Goal: Transaction & Acquisition: Book appointment/travel/reservation

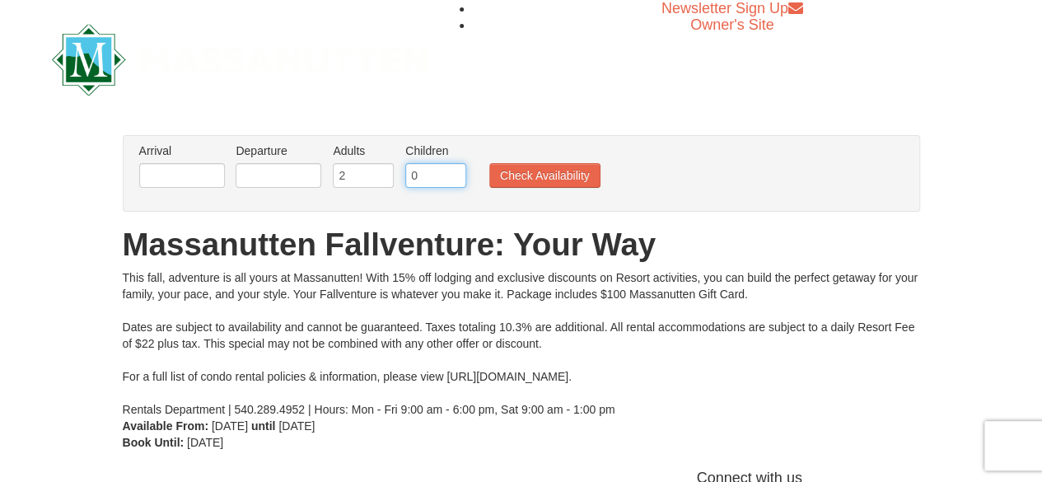
click at [430, 176] on input "0" at bounding box center [435, 175] width 61 height 25
click at [448, 170] on input "1" at bounding box center [435, 175] width 61 height 25
type input "2"
click at [448, 170] on input "2" at bounding box center [435, 175] width 61 height 25
click at [209, 173] on input "text" at bounding box center [182, 175] width 86 height 25
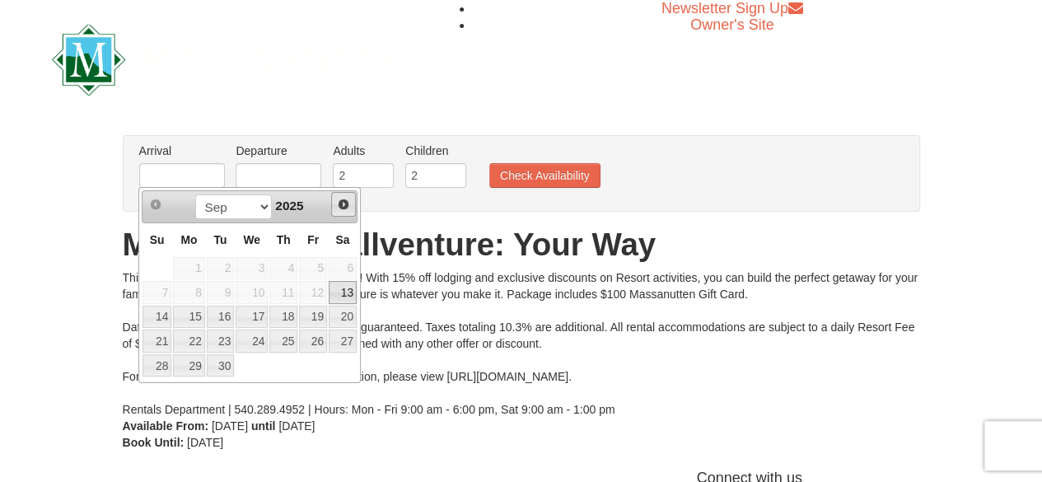
click at [340, 208] on span "Next" at bounding box center [343, 204] width 13 height 13
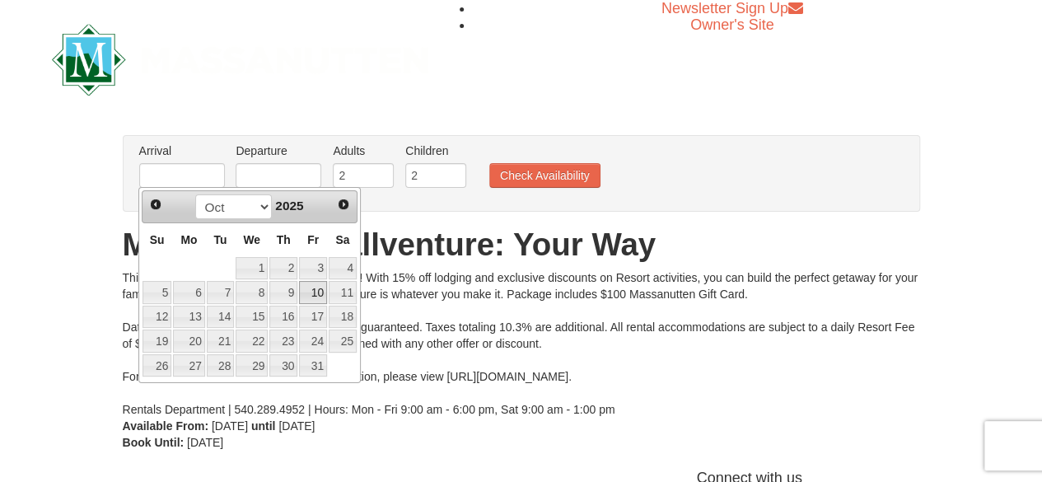
click at [321, 289] on link "10" at bounding box center [313, 292] width 28 height 23
type input "[DATE]"
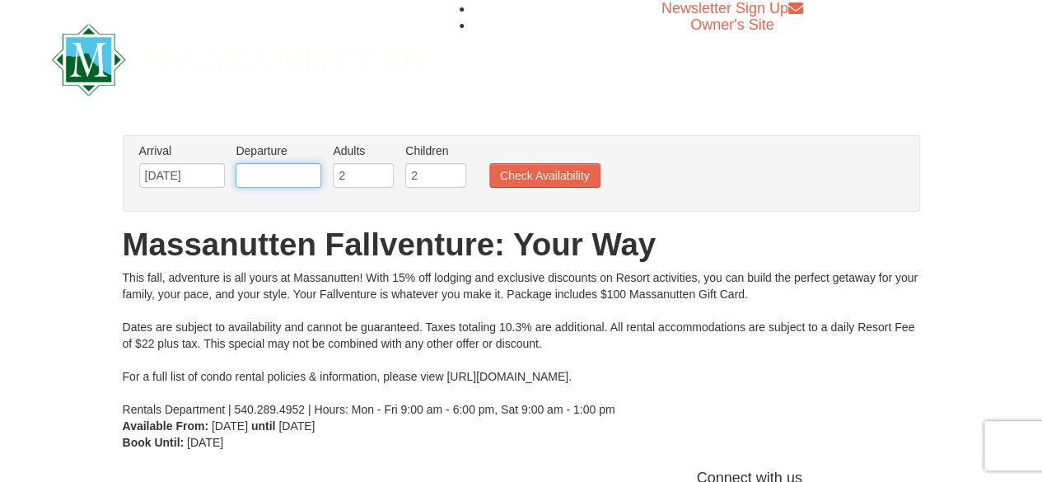
click at [296, 175] on input "text" at bounding box center [279, 175] width 86 height 25
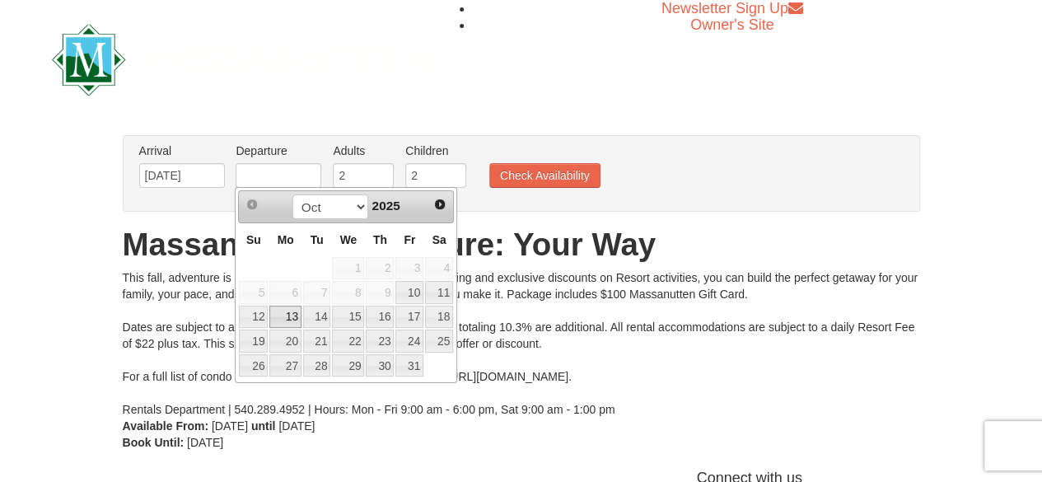
click at [297, 317] on link "13" at bounding box center [284, 317] width 31 height 23
type input "[DATE]"
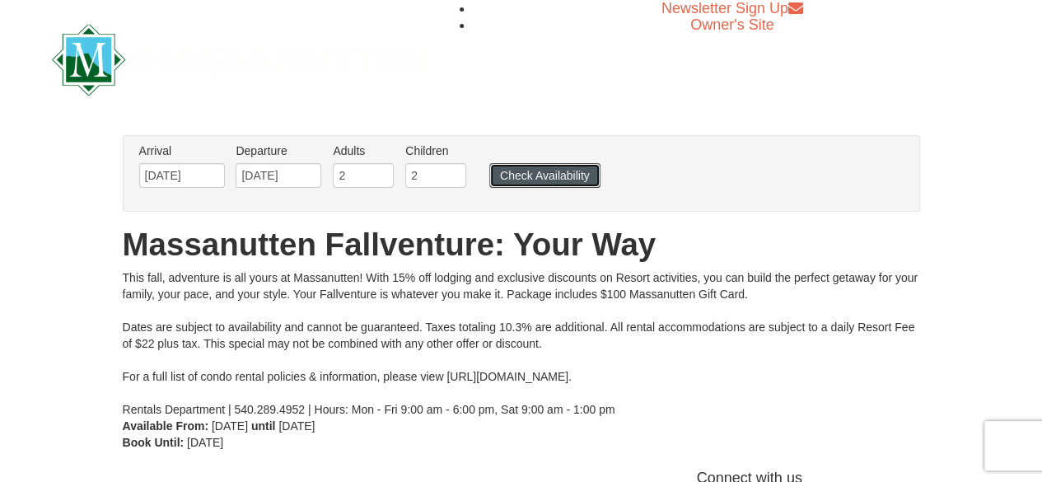
click at [516, 179] on button "Check Availability" at bounding box center [544, 175] width 111 height 25
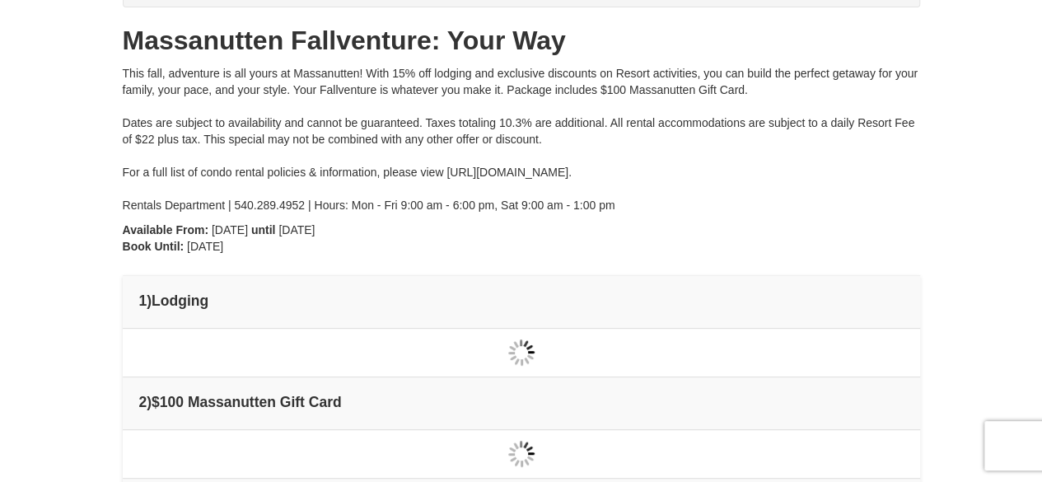
type input "[DATE]"
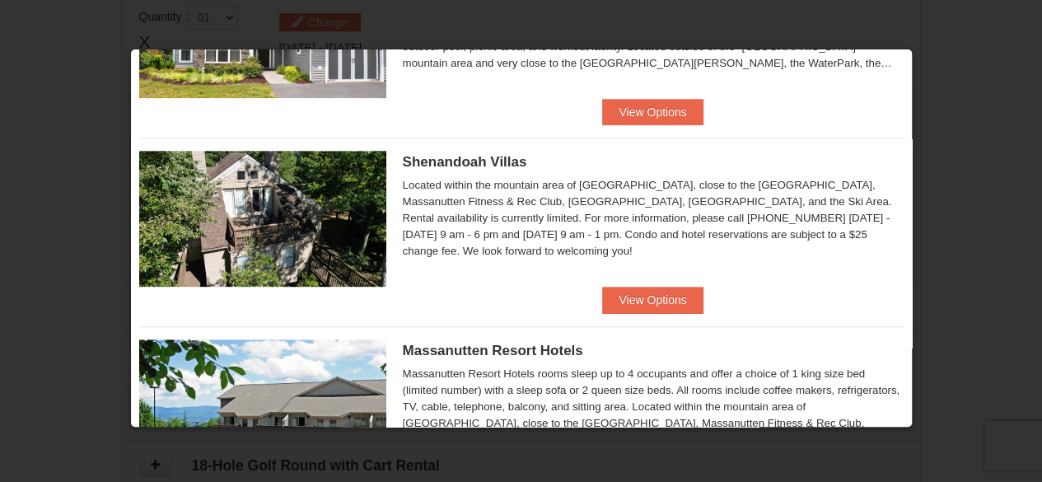
scroll to position [165, 0]
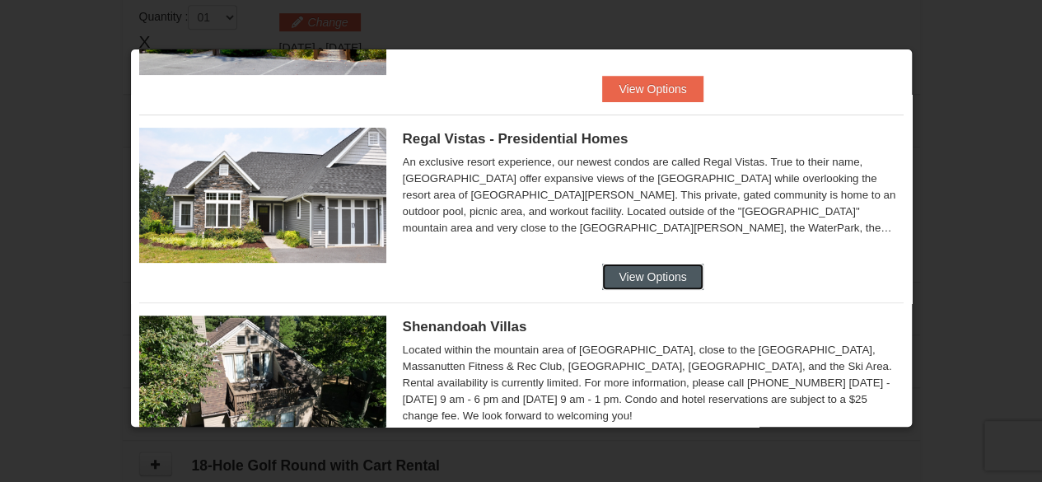
click at [652, 266] on button "View Options" at bounding box center [652, 277] width 100 height 26
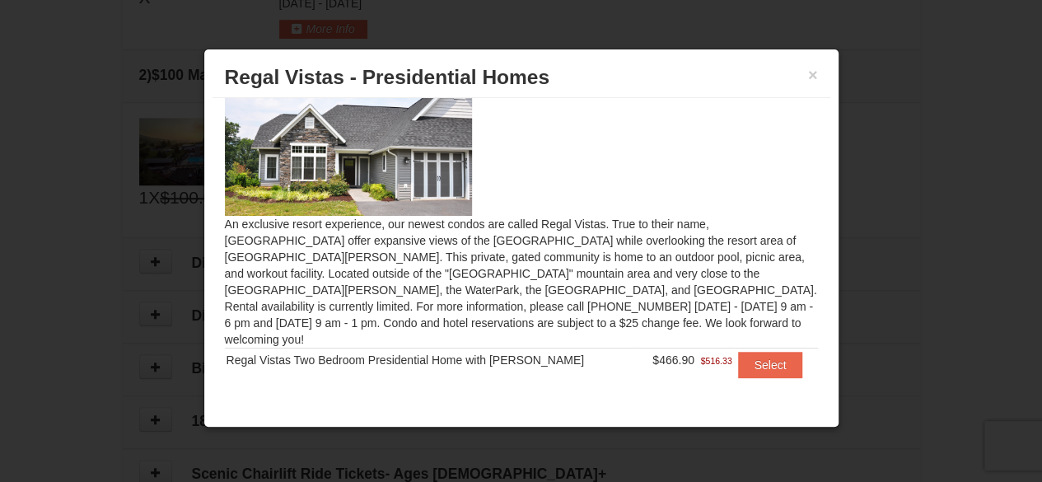
scroll to position [585, 0]
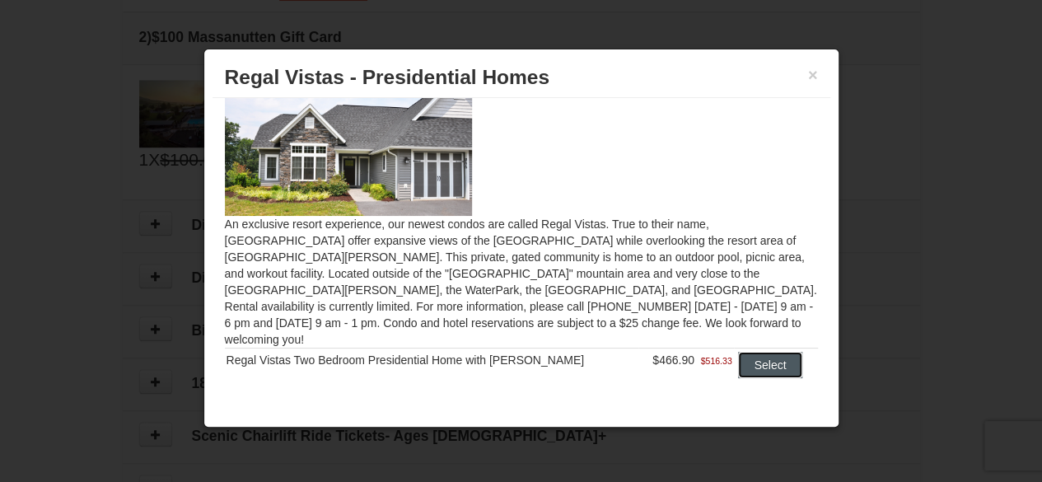
click at [747, 352] on button "Select" at bounding box center [770, 365] width 65 height 26
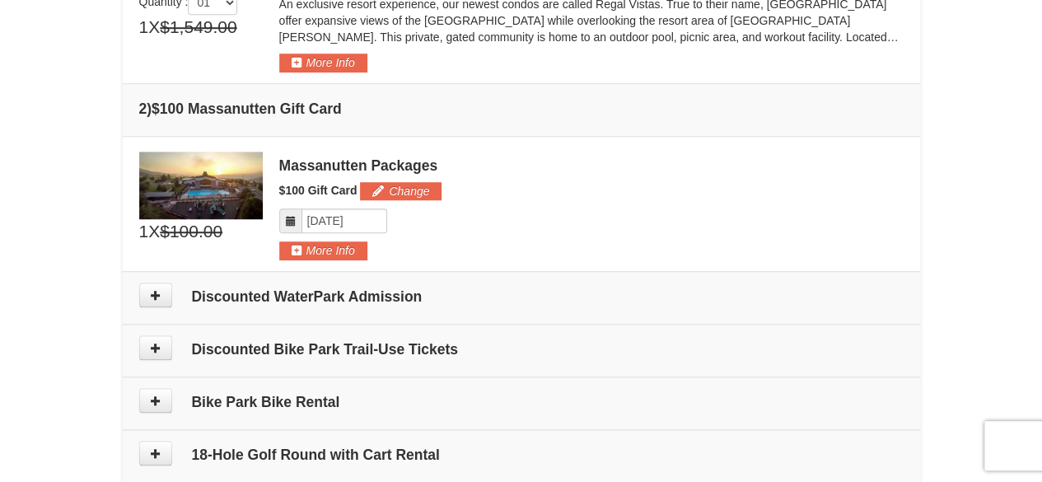
scroll to position [667, 0]
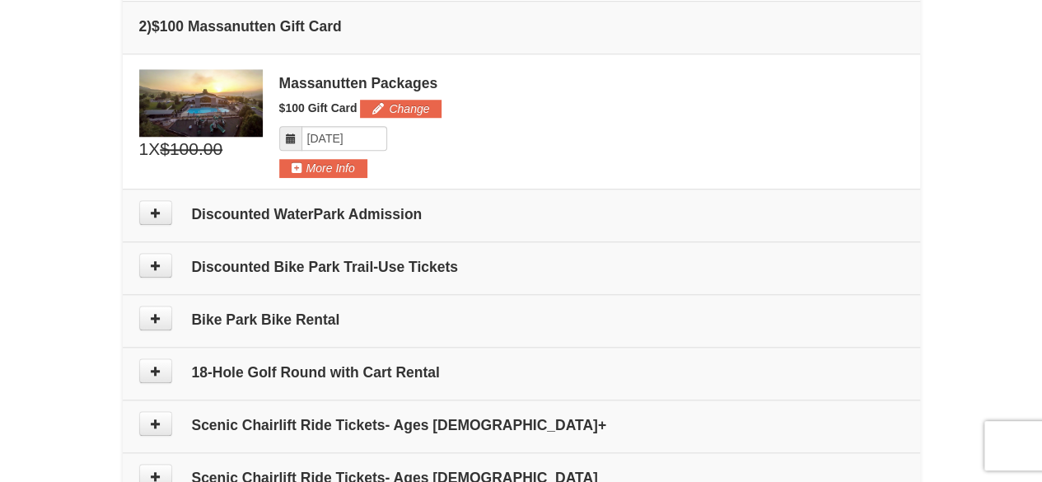
click at [582, 206] on h4 "Discounted WaterPark Admission" at bounding box center [521, 214] width 764 height 16
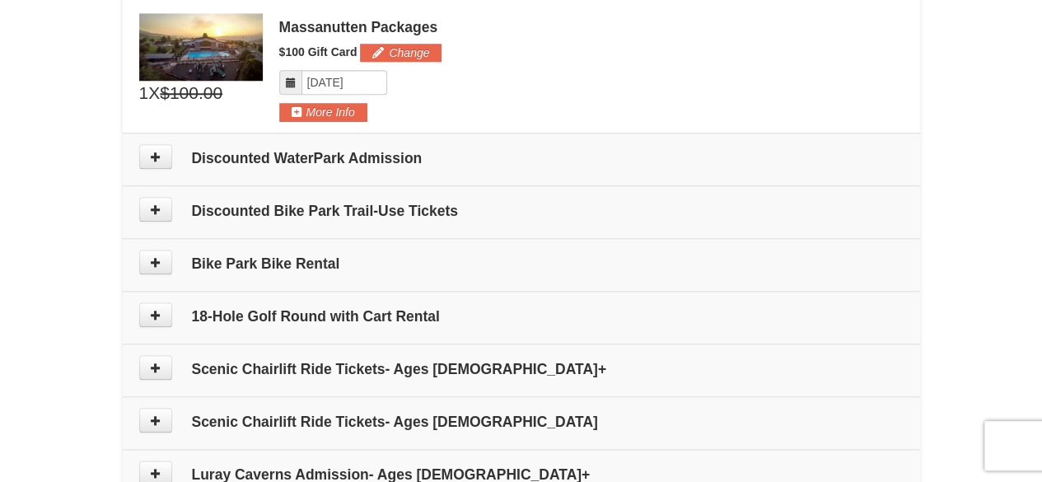
scroll to position [750, 0]
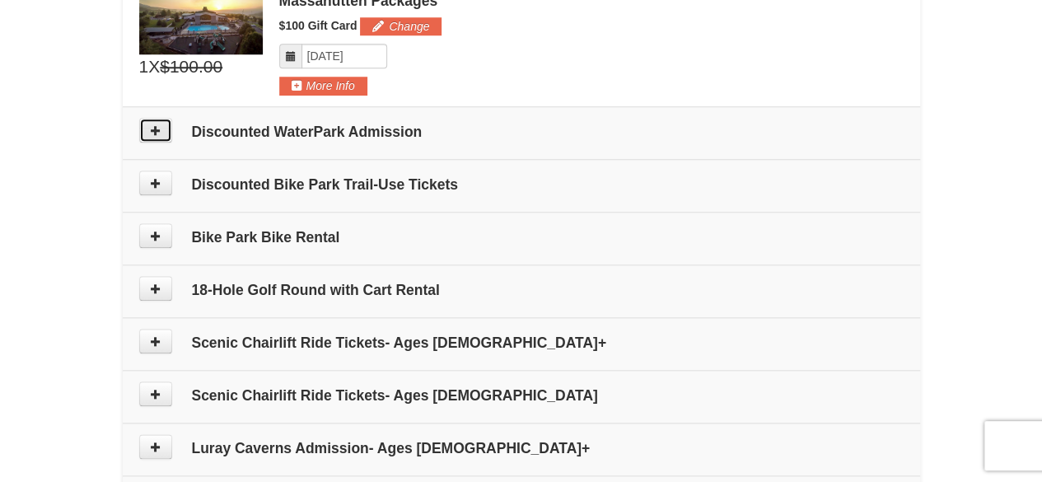
click at [154, 129] on icon at bounding box center [156, 130] width 12 height 12
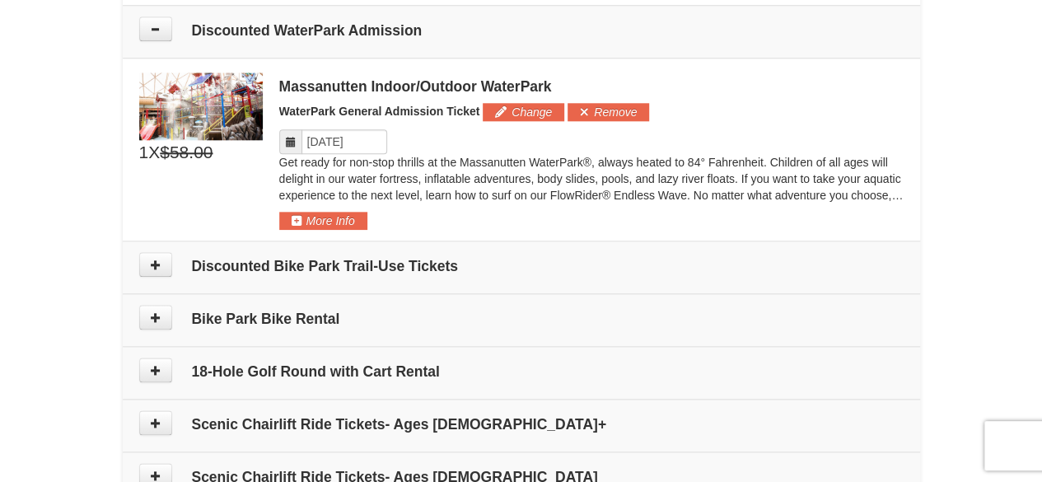
scroll to position [853, 0]
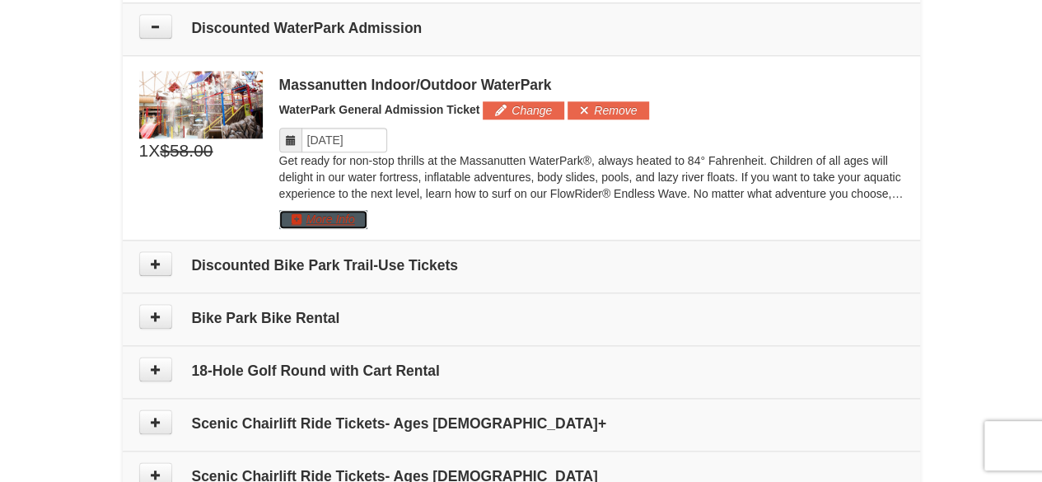
click at [359, 213] on button "More Info" at bounding box center [323, 219] width 88 height 18
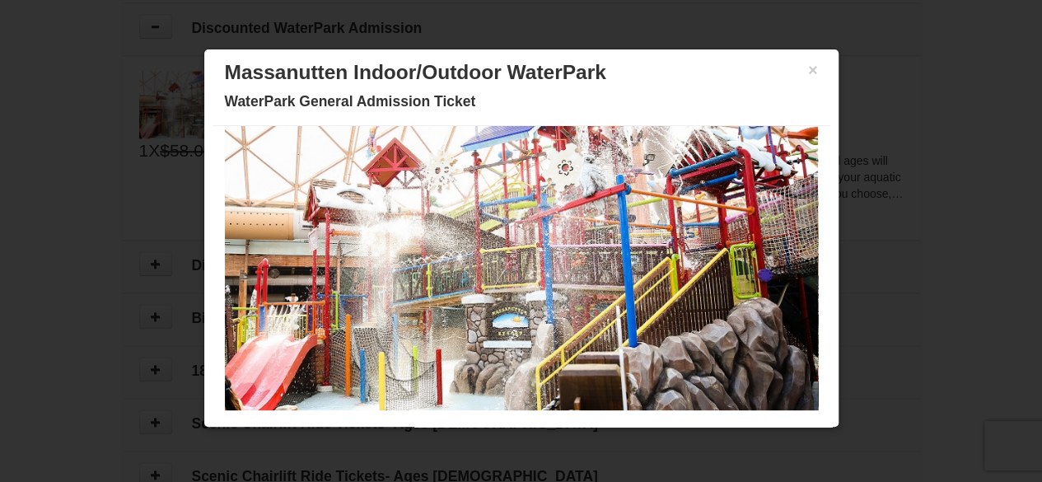
scroll to position [0, 0]
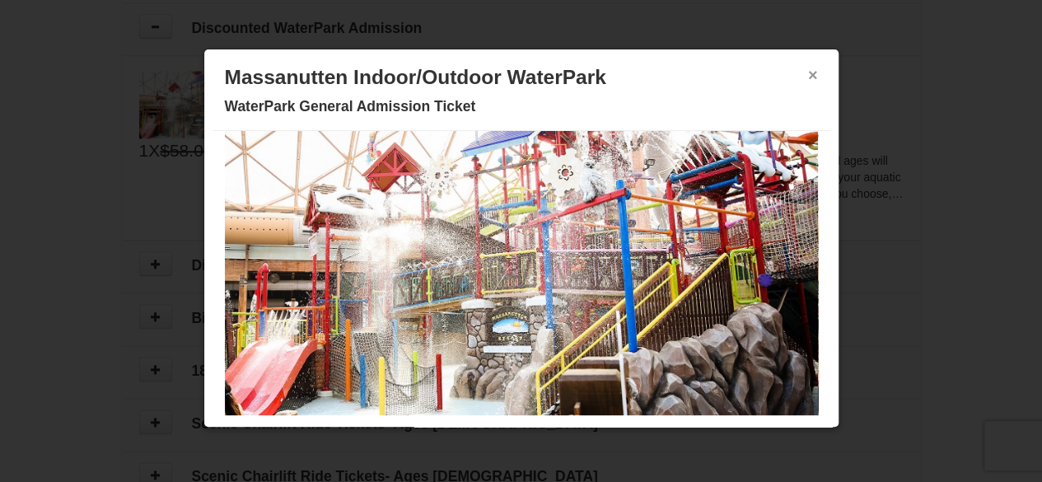
click at [808, 73] on button "×" at bounding box center [813, 75] width 10 height 16
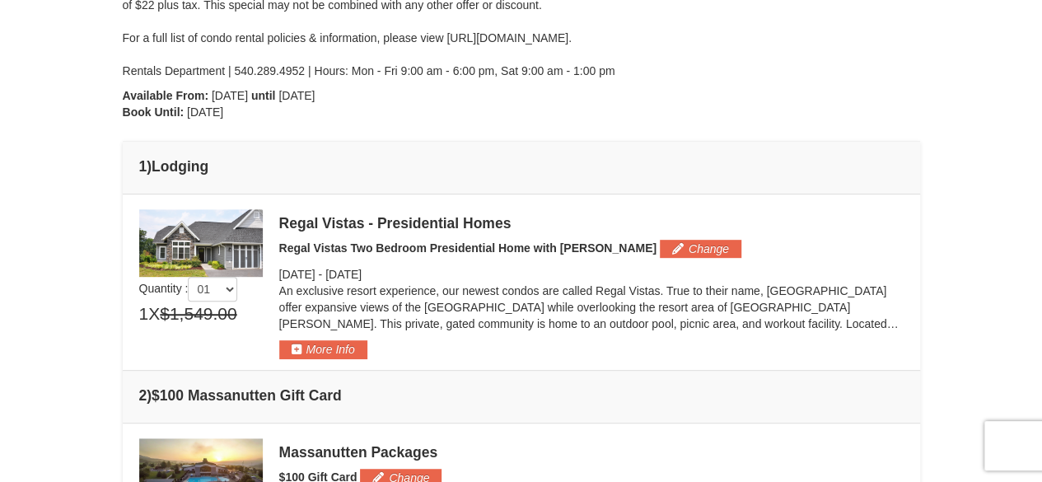
scroll to position [277, 0]
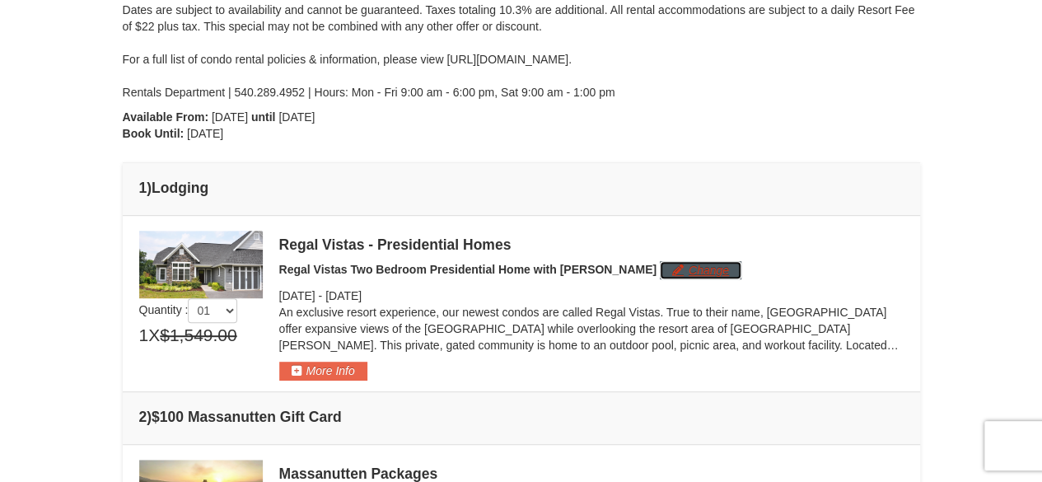
click at [660, 264] on button "Change" at bounding box center [701, 270] width 82 height 18
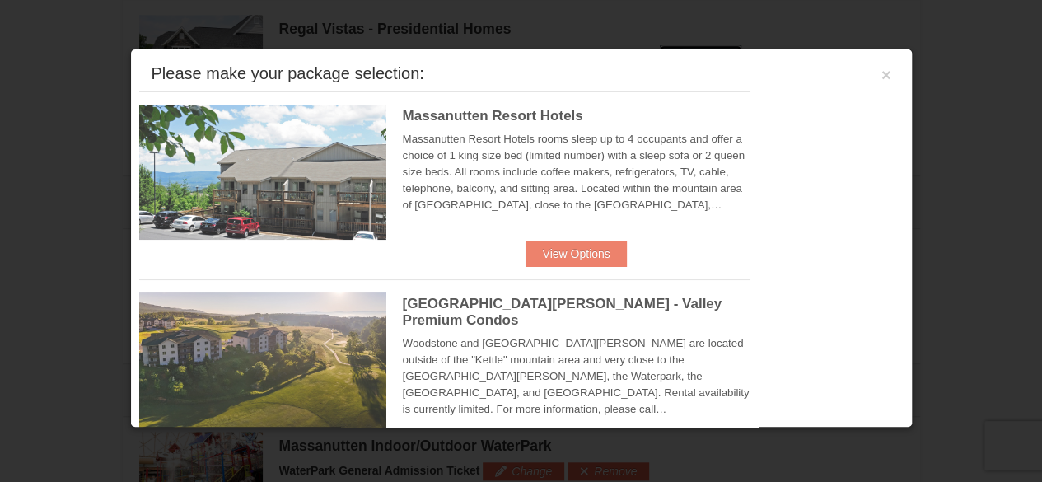
scroll to position [506, 0]
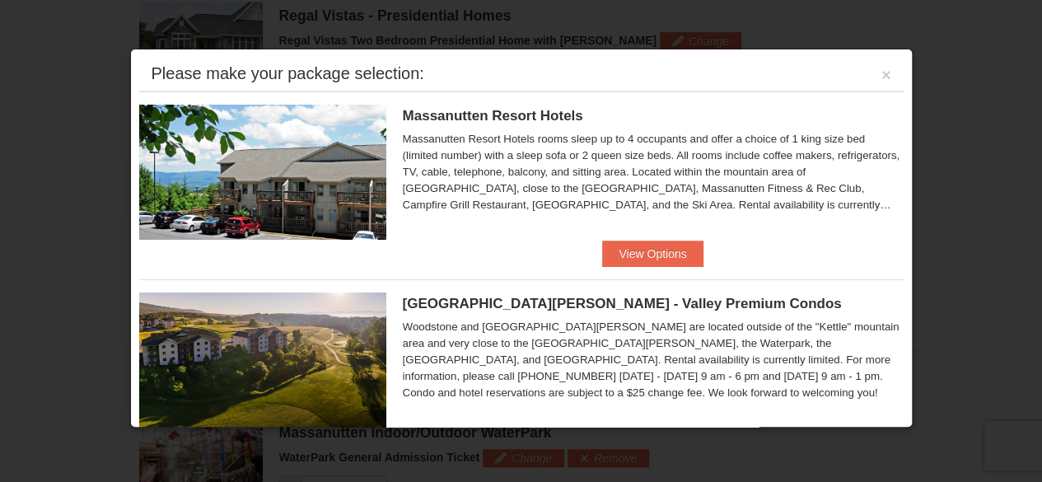
click at [327, 157] on img at bounding box center [262, 172] width 247 height 135
click at [632, 251] on button "View Options" at bounding box center [652, 254] width 100 height 26
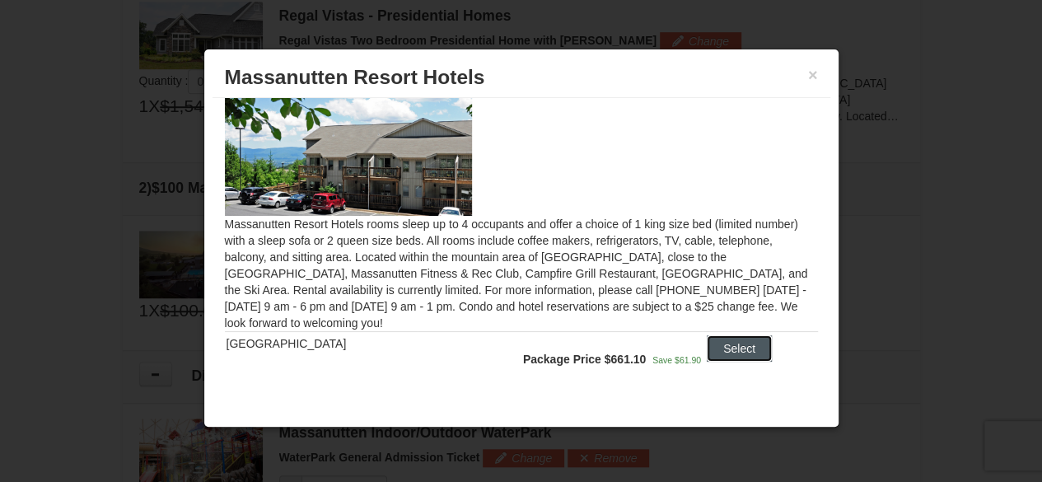
click at [736, 348] on button "Select" at bounding box center [739, 348] width 65 height 26
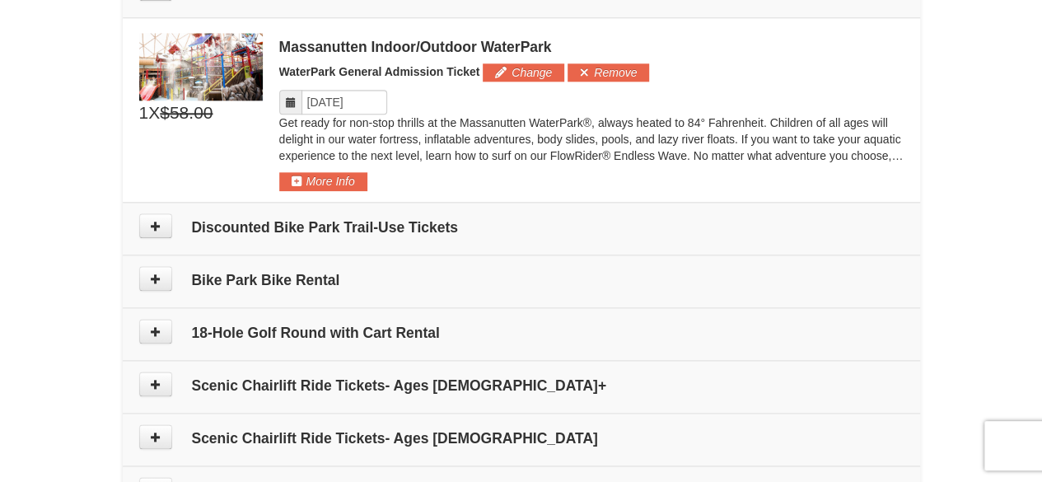
scroll to position [918, 0]
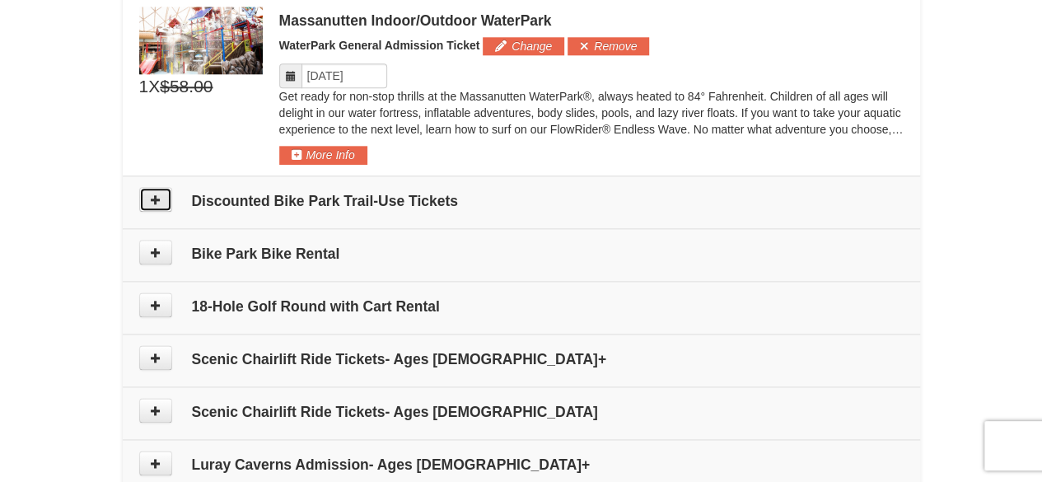
click at [166, 198] on button at bounding box center [155, 199] width 33 height 25
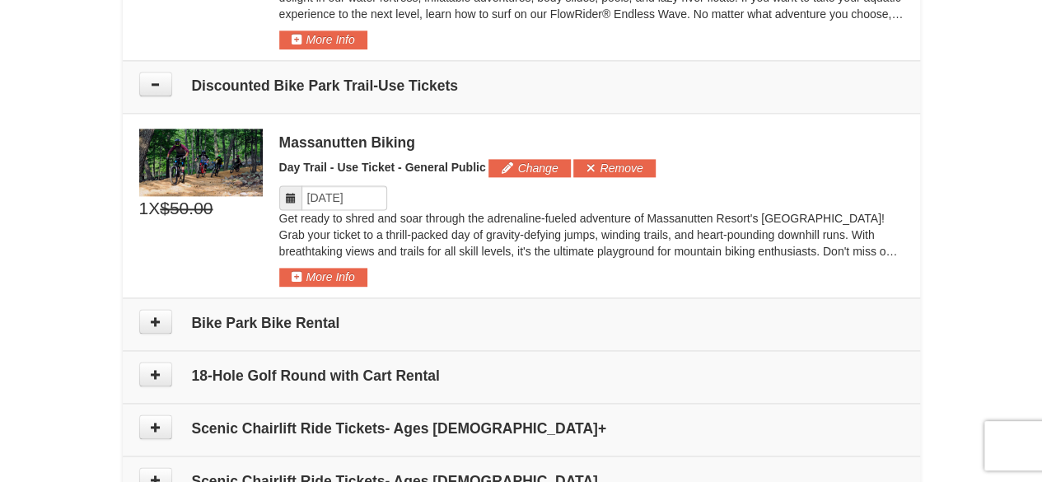
scroll to position [1007, 0]
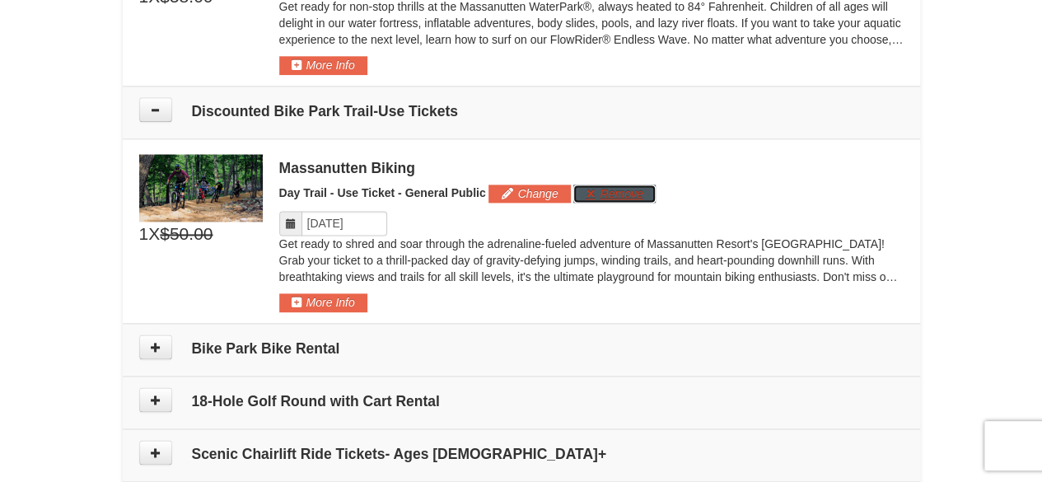
click at [625, 192] on button "Remove" at bounding box center [614, 194] width 82 height 18
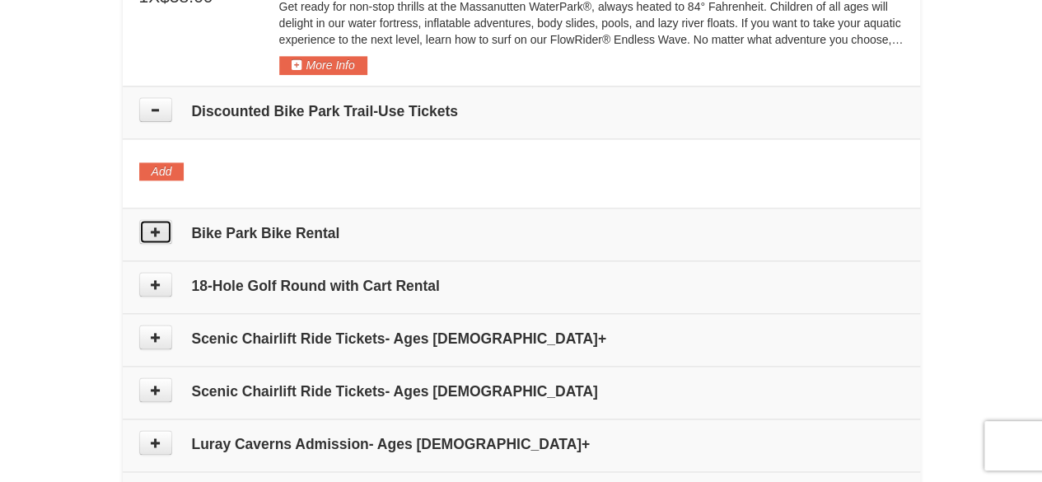
click at [161, 225] on button at bounding box center [155, 231] width 33 height 25
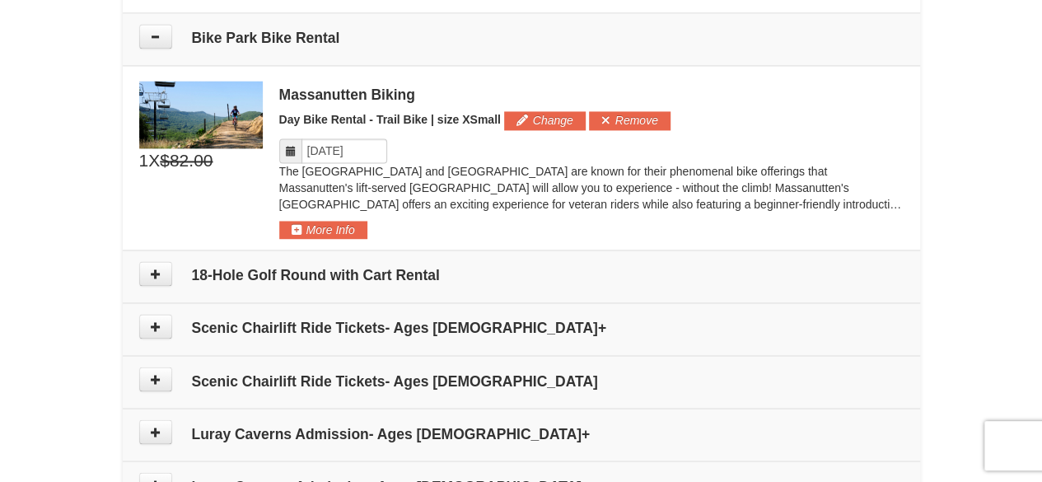
scroll to position [1211, 0]
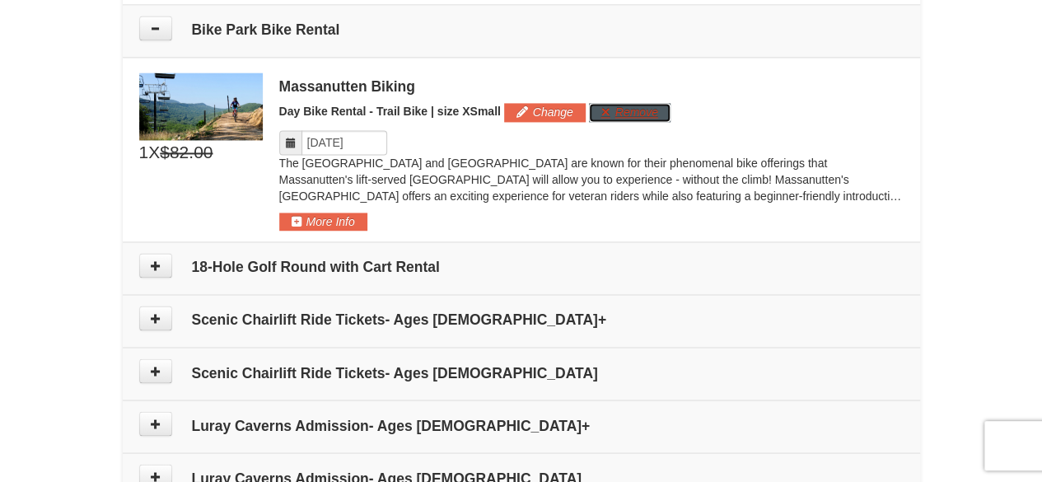
click at [627, 113] on button "Remove" at bounding box center [630, 112] width 82 height 18
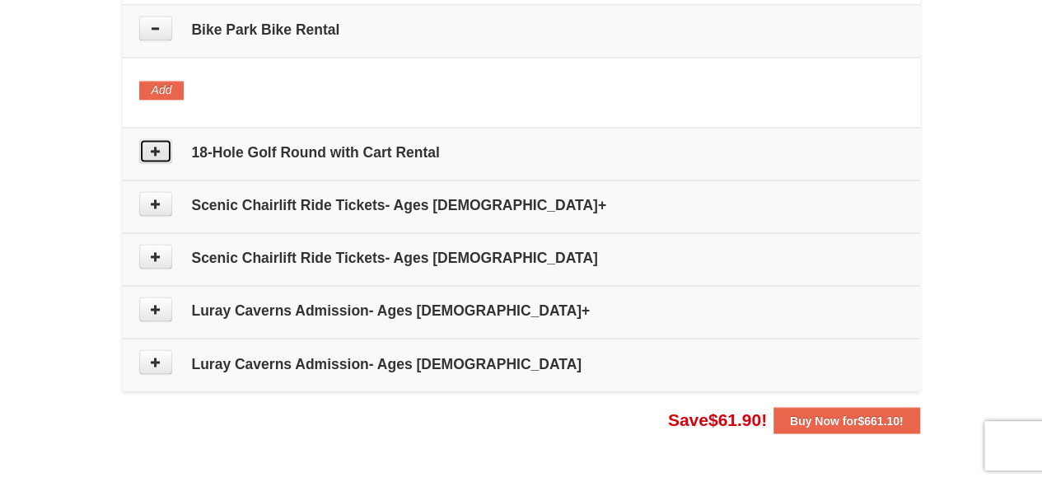
click at [153, 145] on icon at bounding box center [156, 151] width 12 height 12
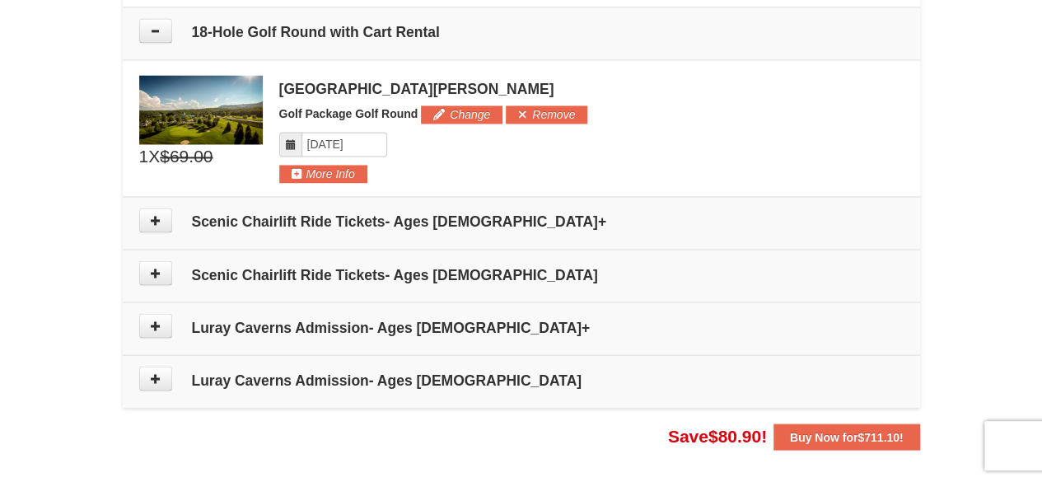
scroll to position [1333, 0]
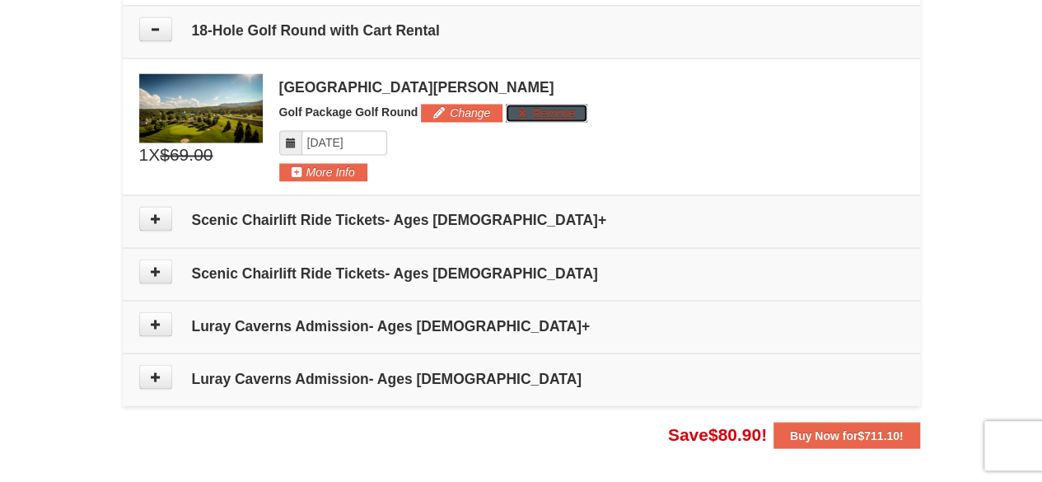
click at [532, 104] on button "Remove" at bounding box center [547, 113] width 82 height 18
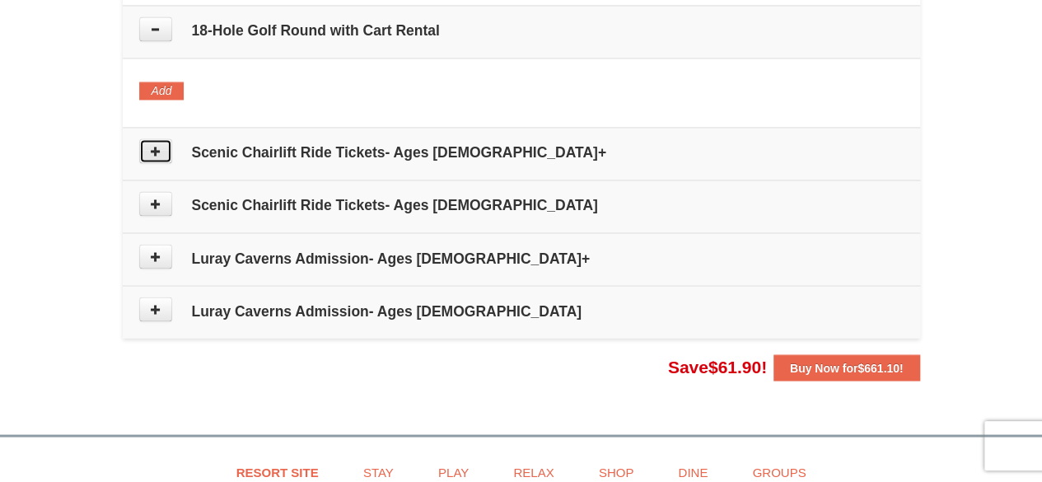
click at [153, 146] on icon at bounding box center [156, 151] width 12 height 12
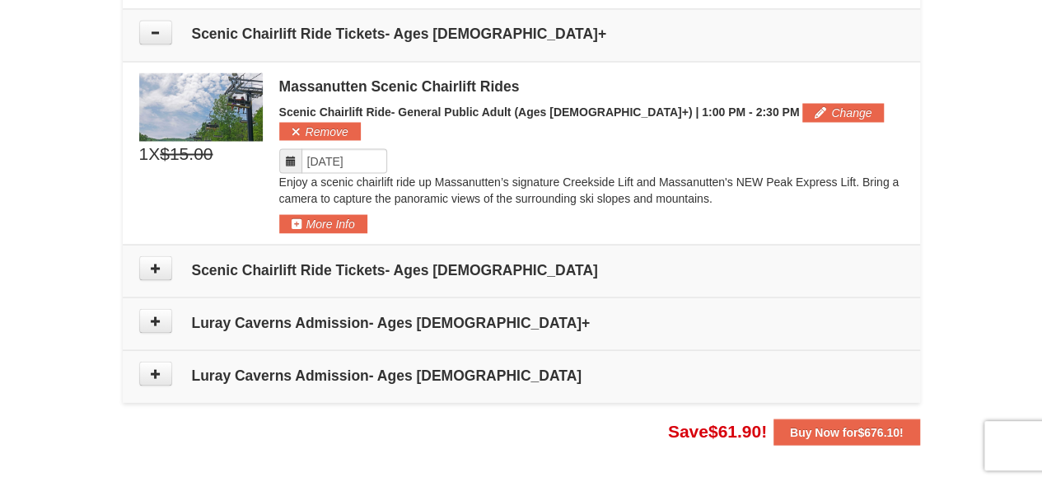
scroll to position [1455, 0]
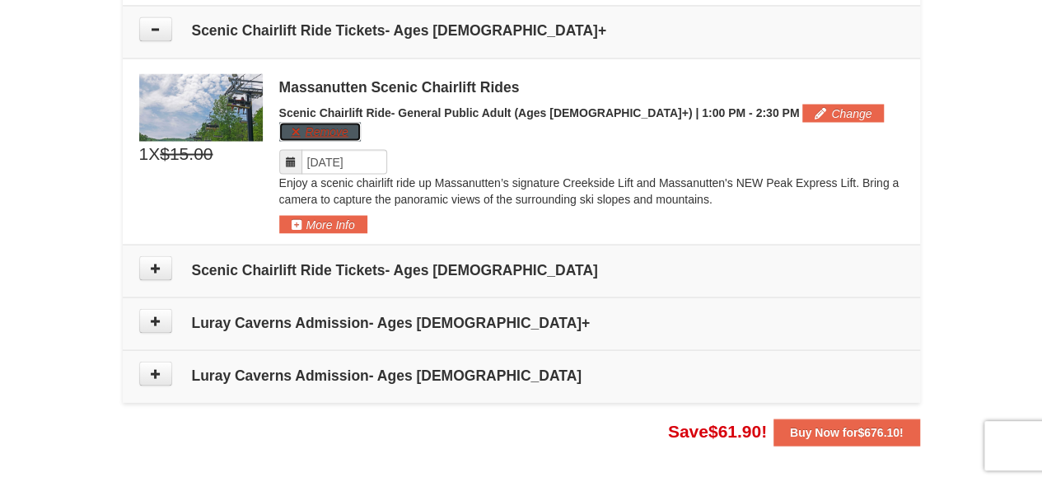
click at [361, 122] on button "Remove" at bounding box center [320, 131] width 82 height 18
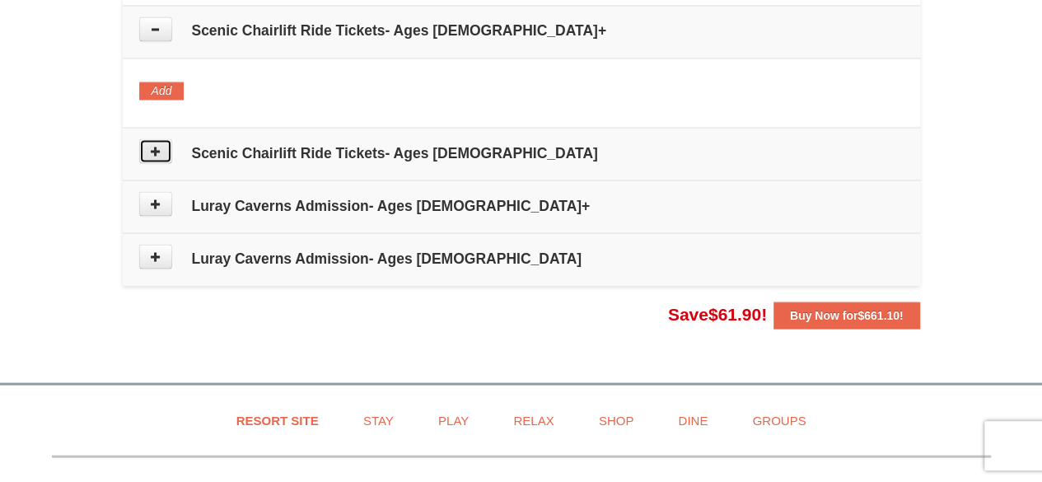
click at [160, 149] on icon at bounding box center [156, 151] width 12 height 12
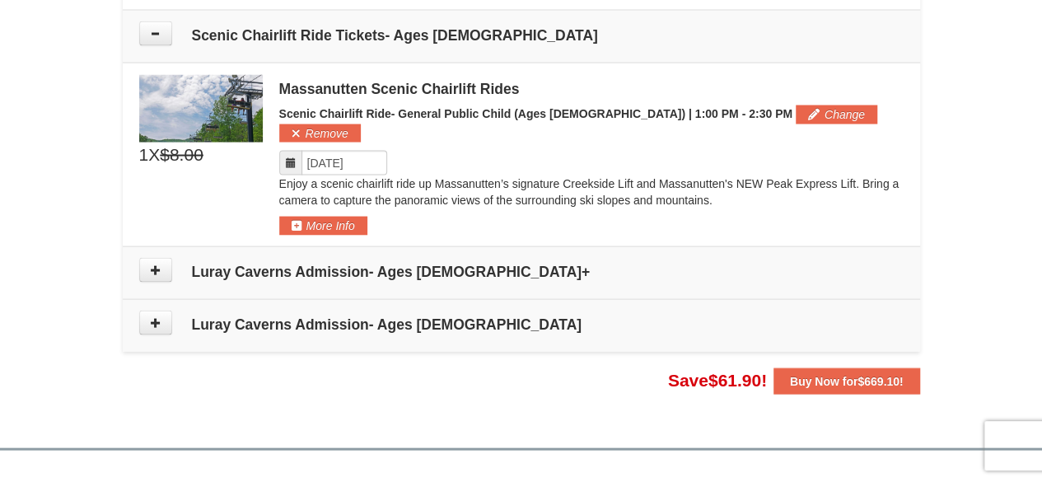
scroll to position [1577, 0]
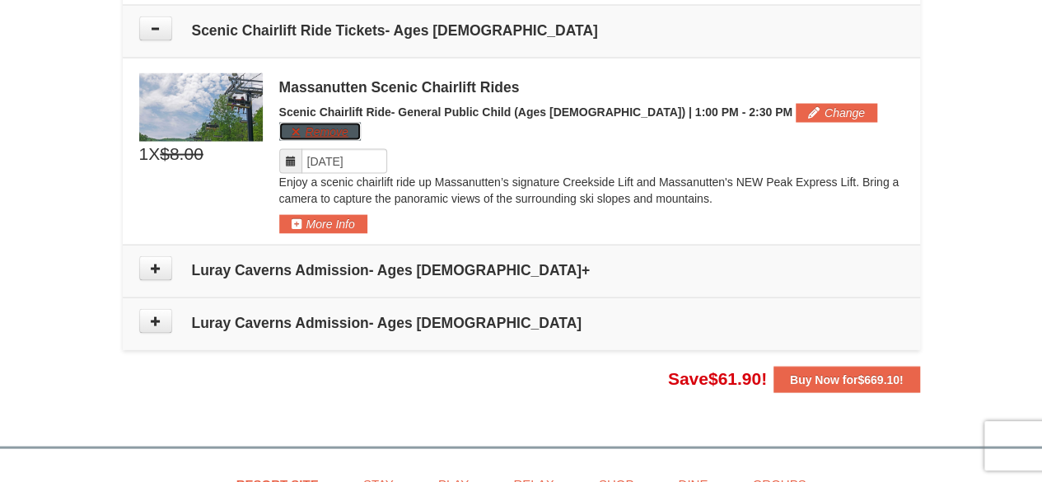
click at [361, 123] on button "Remove" at bounding box center [320, 132] width 82 height 18
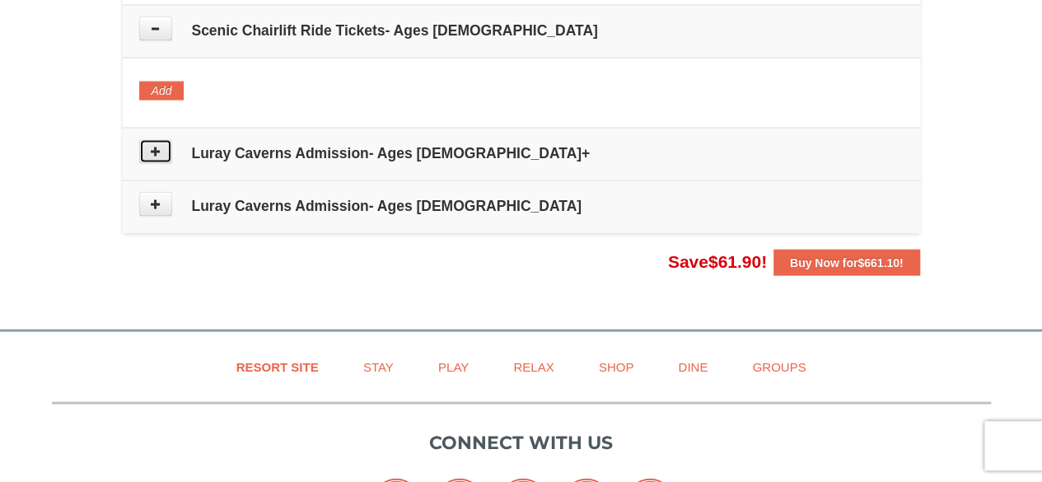
click at [162, 146] on button at bounding box center [155, 151] width 33 height 25
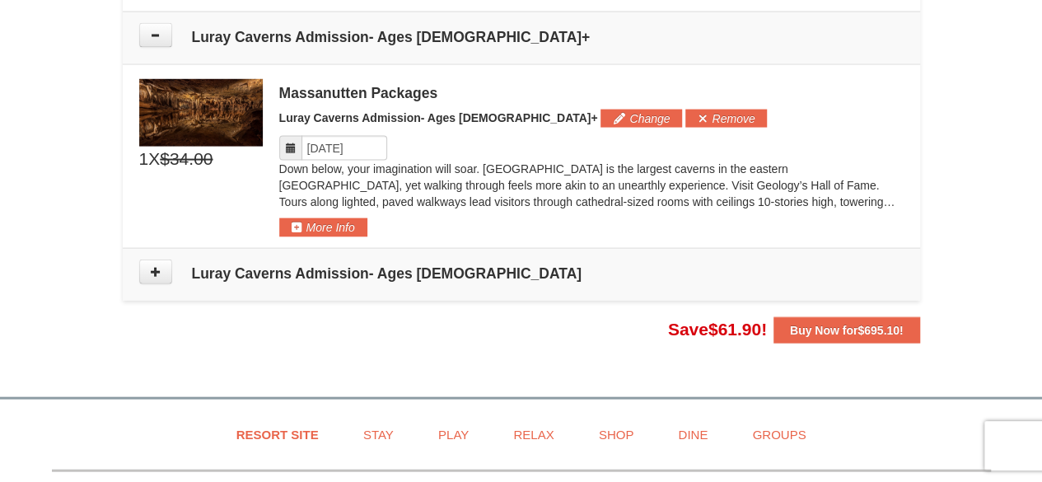
scroll to position [1699, 0]
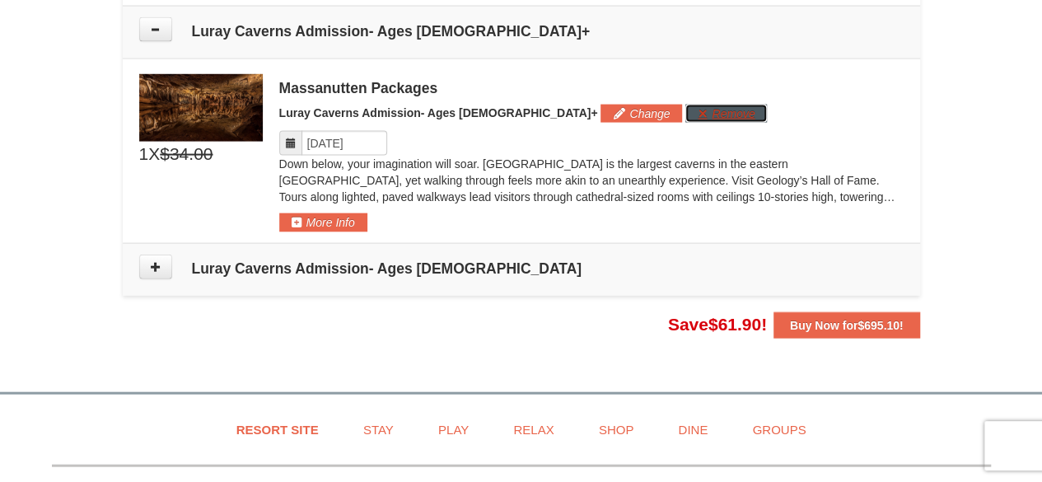
click at [685, 109] on button "Remove" at bounding box center [726, 114] width 82 height 18
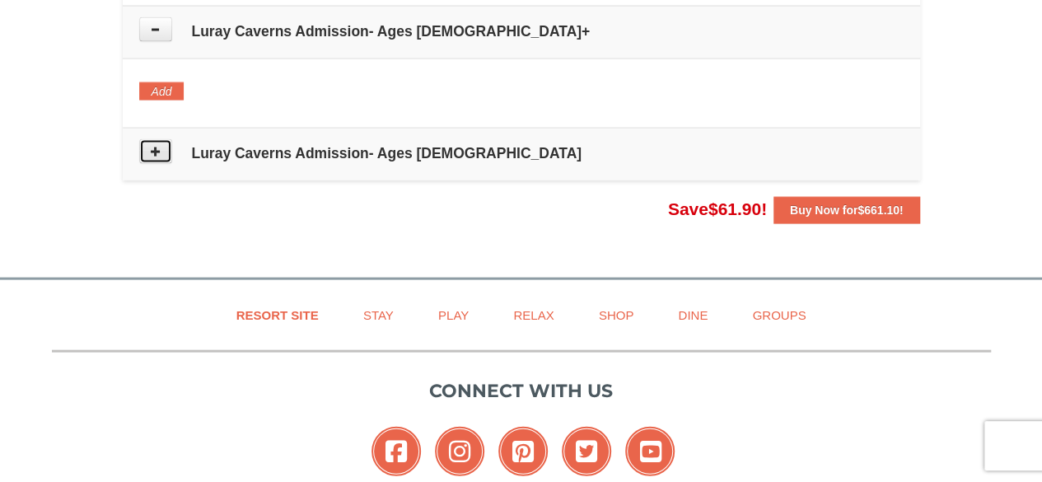
click at [158, 139] on button at bounding box center [155, 151] width 33 height 25
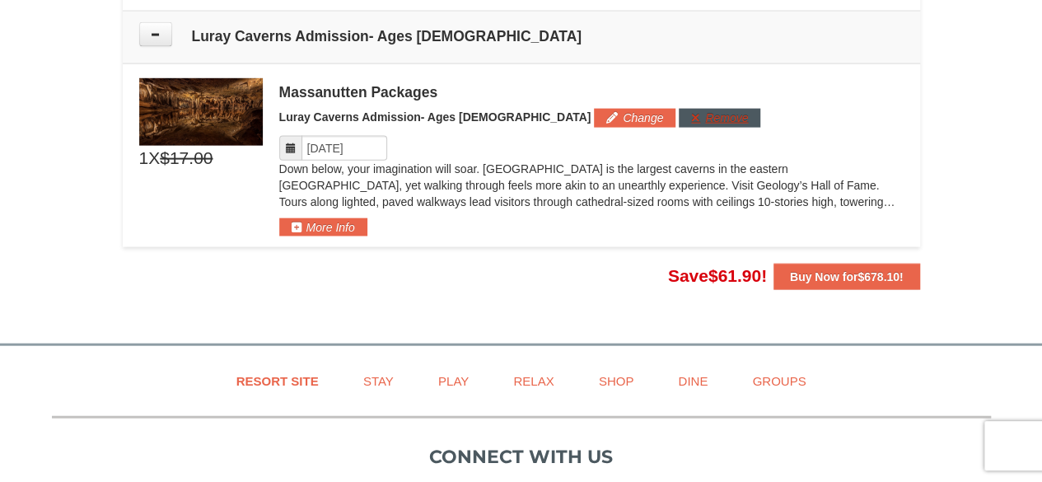
scroll to position [1820, 0]
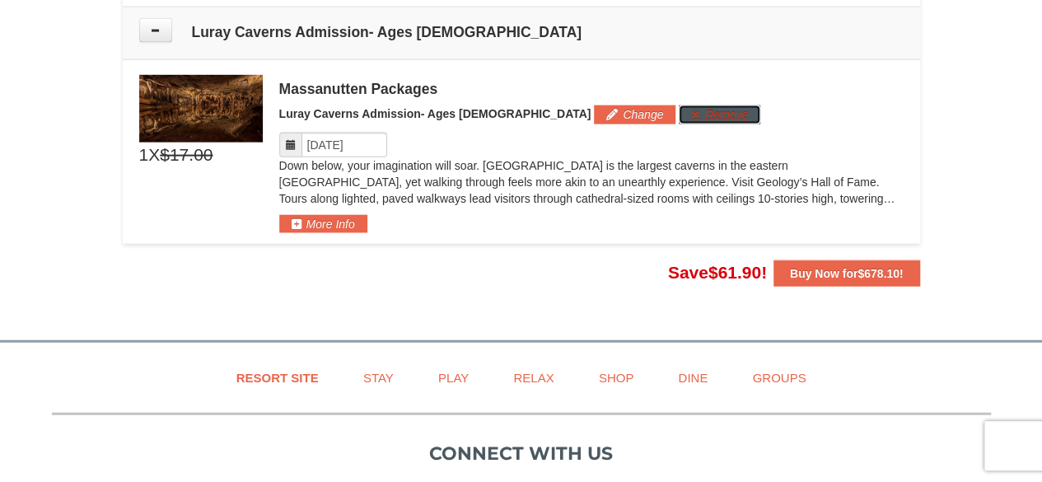
click at [679, 108] on button "Remove" at bounding box center [720, 114] width 82 height 18
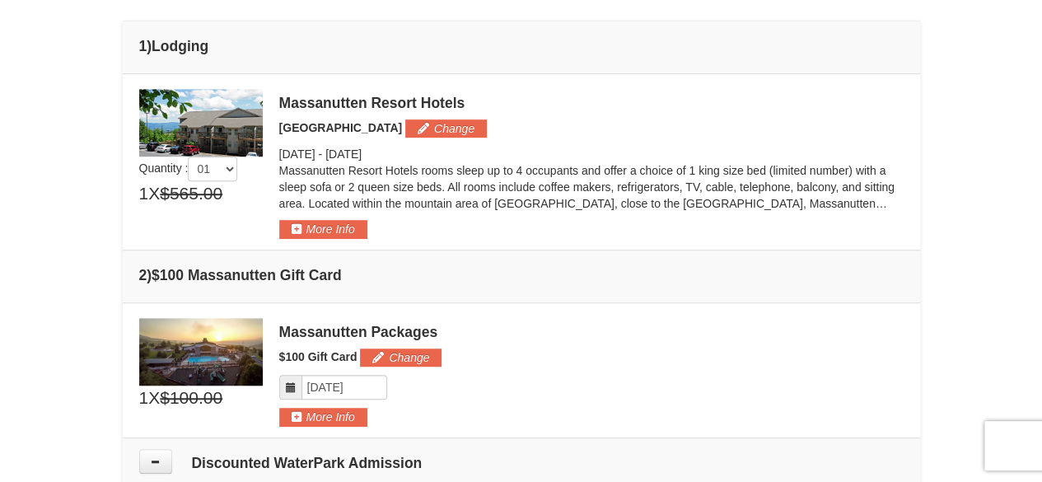
scroll to position [419, 0]
click at [422, 125] on button "Change" at bounding box center [446, 128] width 82 height 18
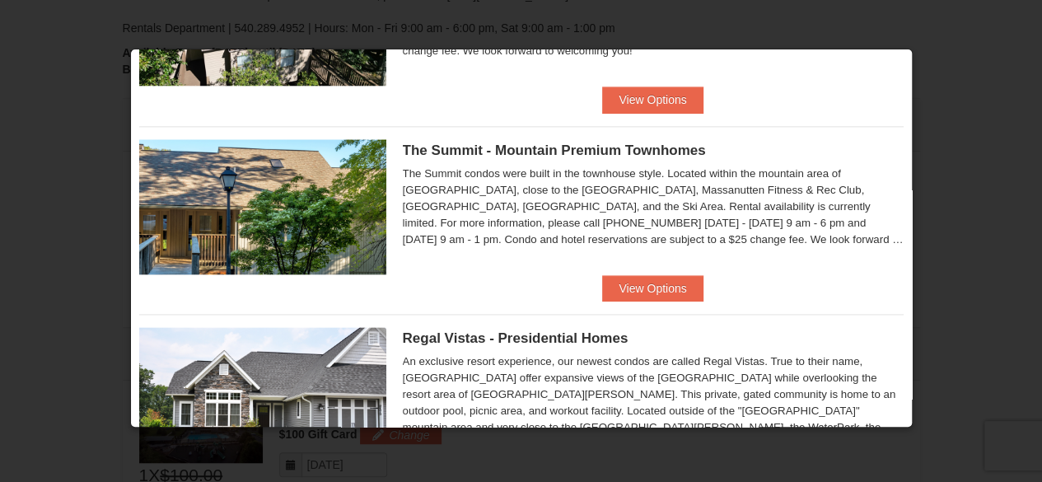
scroll to position [1003, 0]
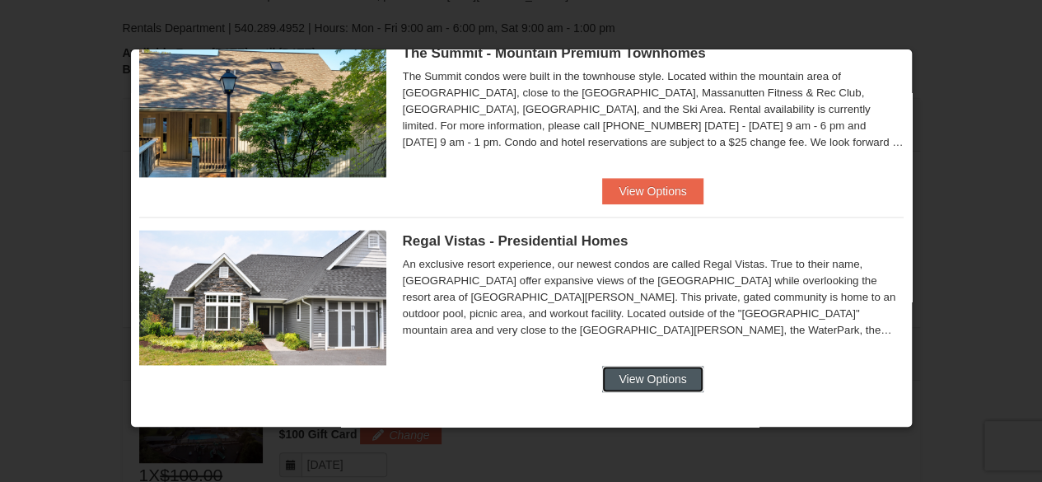
click at [622, 376] on button "View Options" at bounding box center [652, 379] width 100 height 26
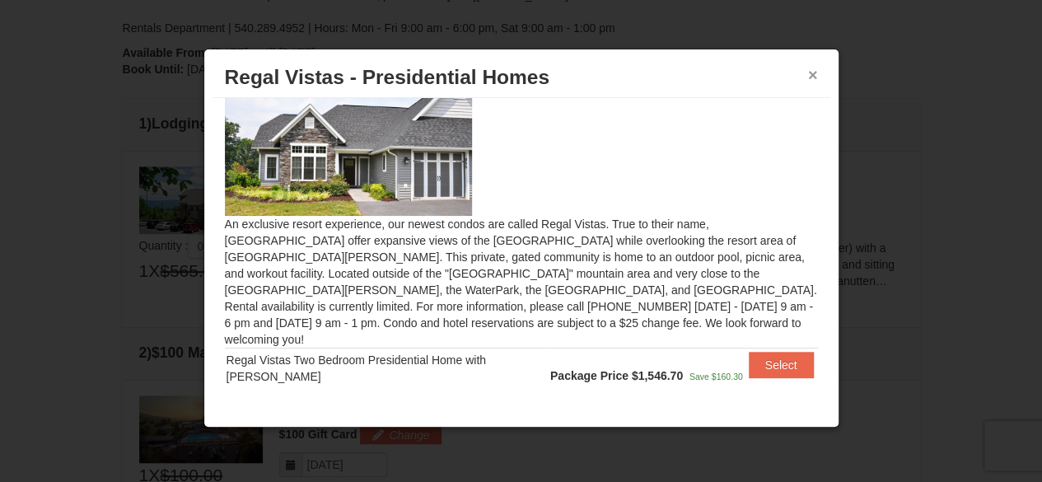
click at [811, 72] on button "×" at bounding box center [813, 75] width 10 height 16
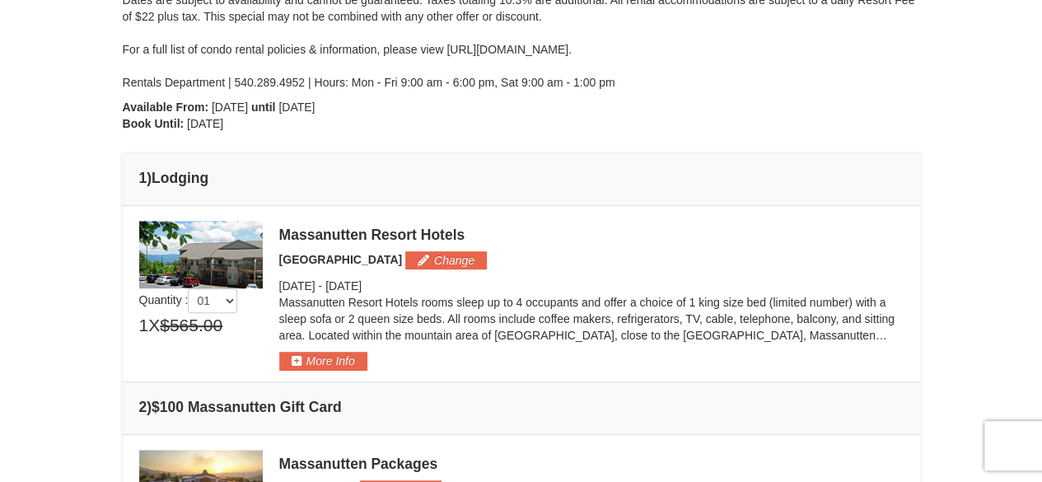
scroll to position [0, 0]
